Goal: Navigation & Orientation: Find specific page/section

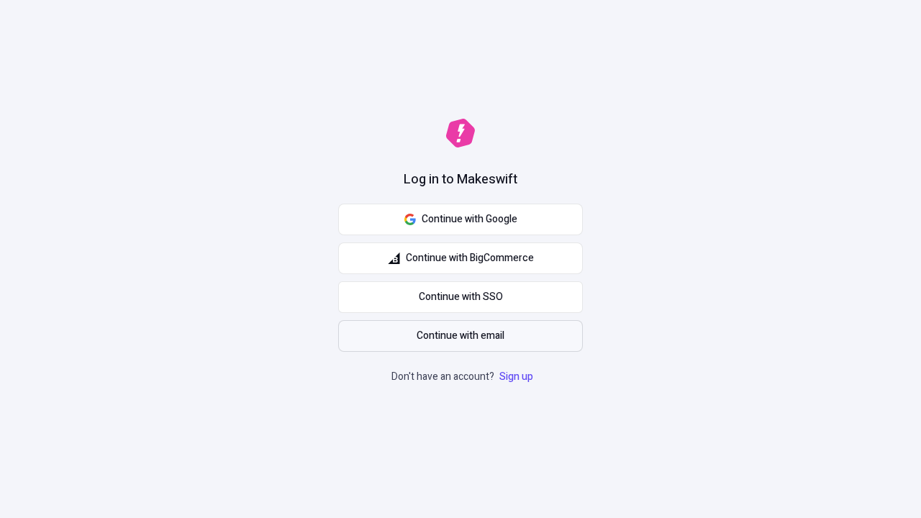
click at [461, 336] on span "Continue with email" at bounding box center [461, 336] width 88 height 16
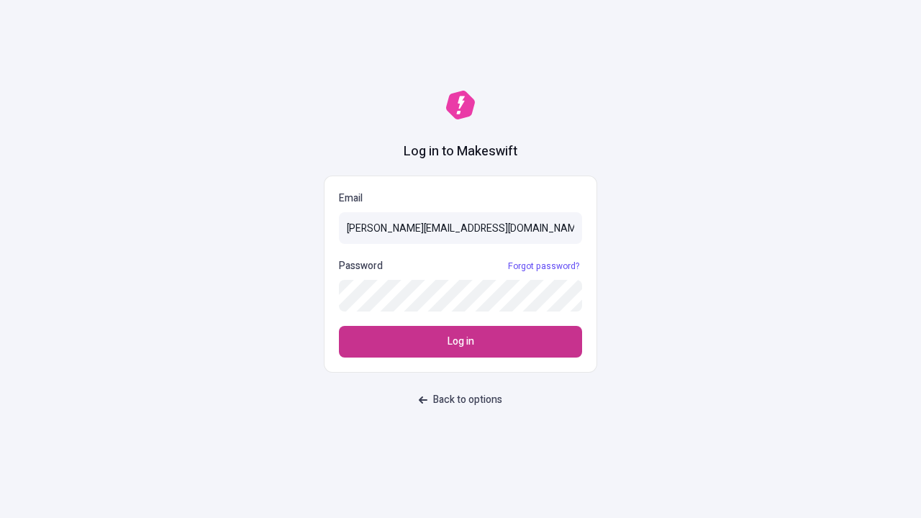
click at [461, 342] on span "Log in" at bounding box center [461, 342] width 27 height 16
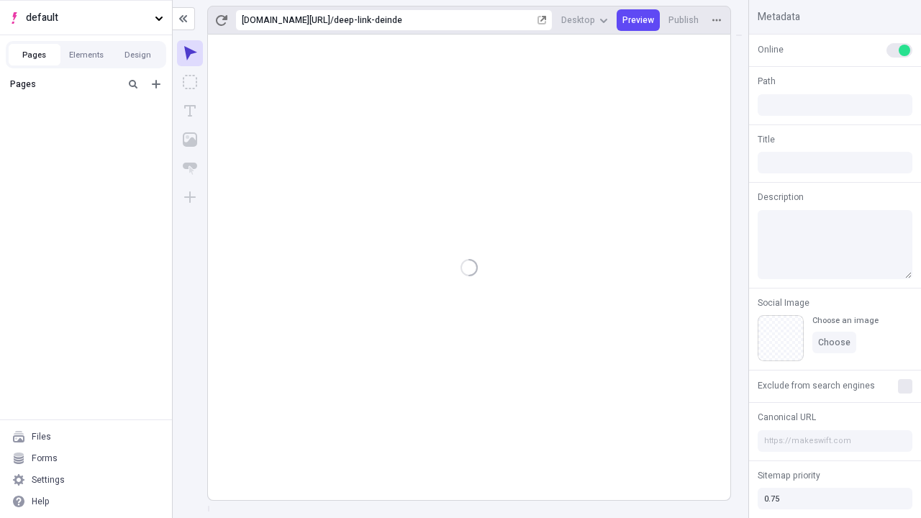
type input "/deep-link-deinde"
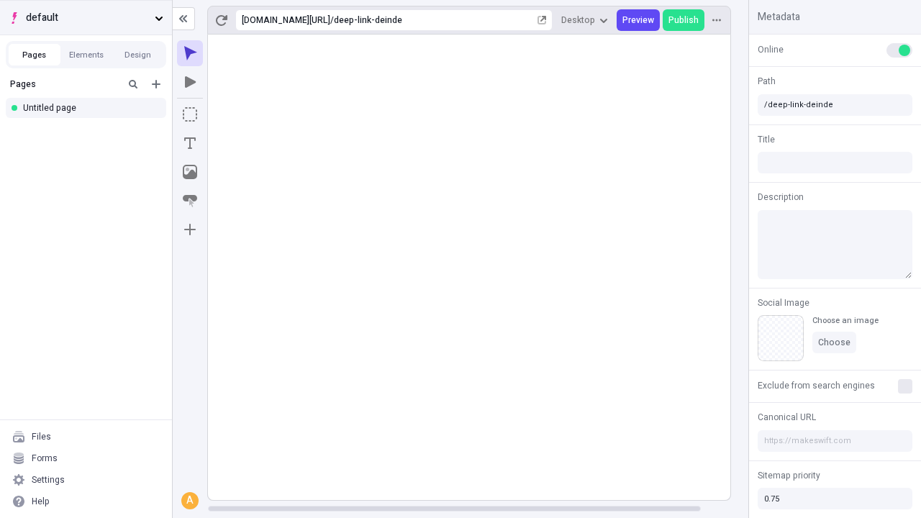
click at [86, 17] on span "default" at bounding box center [87, 18] width 123 height 16
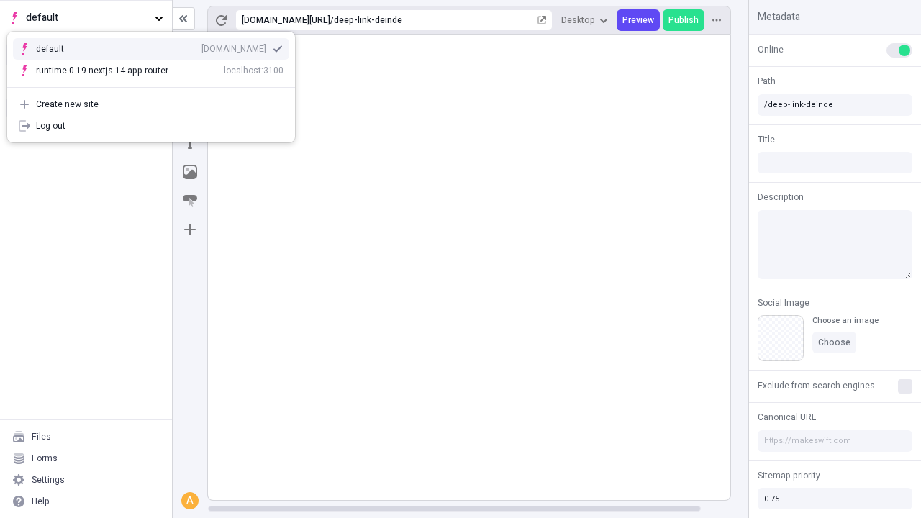
click at [202, 46] on div "qee9k4dy7d.staging.makeswift.site" at bounding box center [234, 49] width 65 height 12
click at [156, 84] on icon "Add new" at bounding box center [156, 84] width 9 height 9
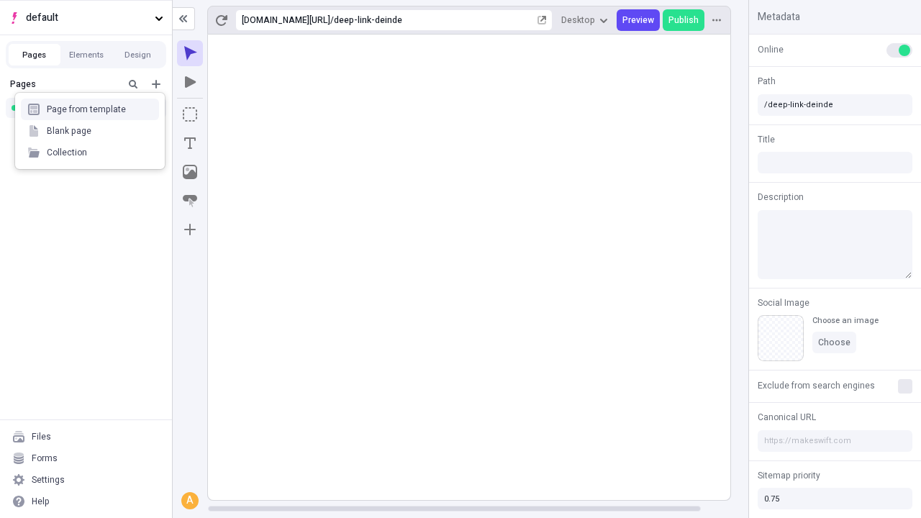
click at [90, 131] on div "Blank page" at bounding box center [90, 131] width 138 height 22
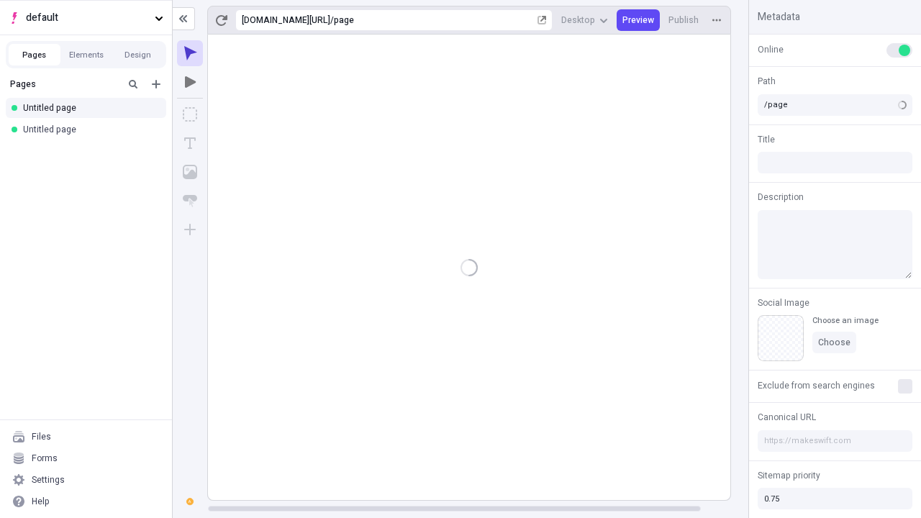
type input "/deep-link-communis"
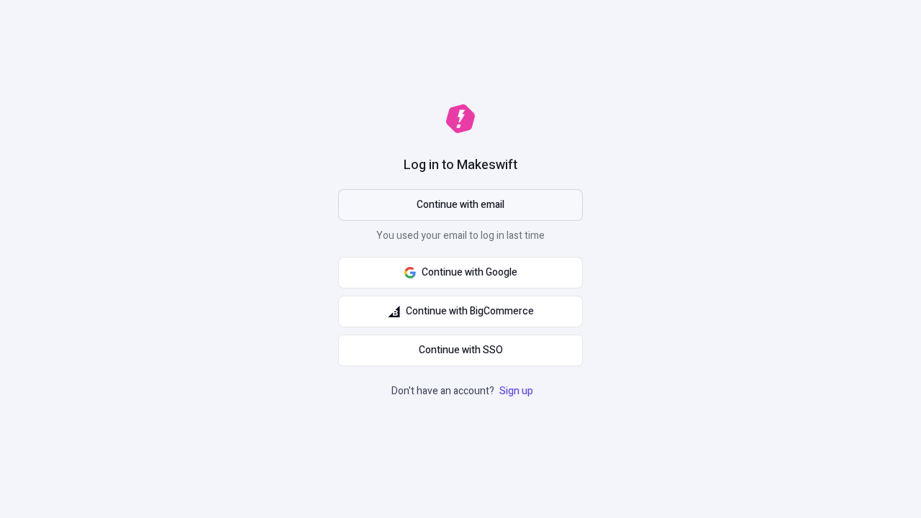
click at [461, 205] on span "Continue with email" at bounding box center [461, 205] width 88 height 16
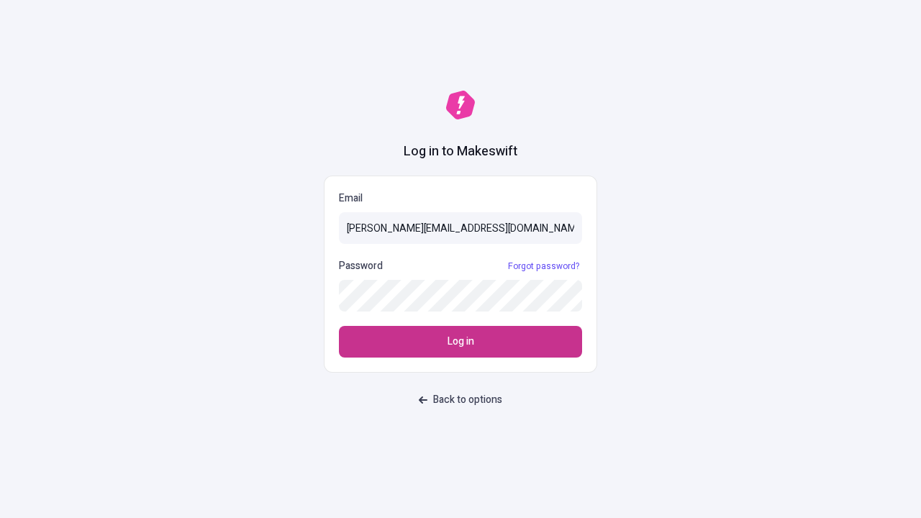
click at [461, 342] on span "Log in" at bounding box center [461, 342] width 27 height 16
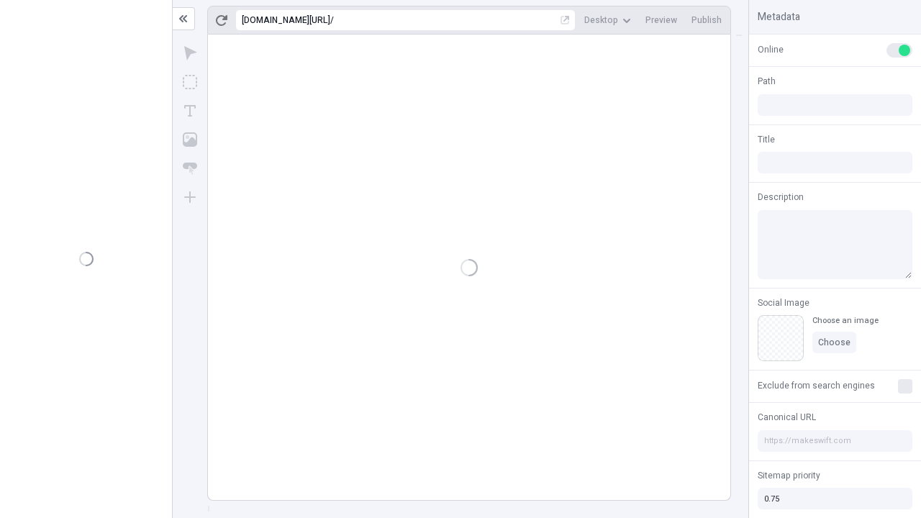
type input "/deep-link-communis"
